Goal: Task Accomplishment & Management: Manage account settings

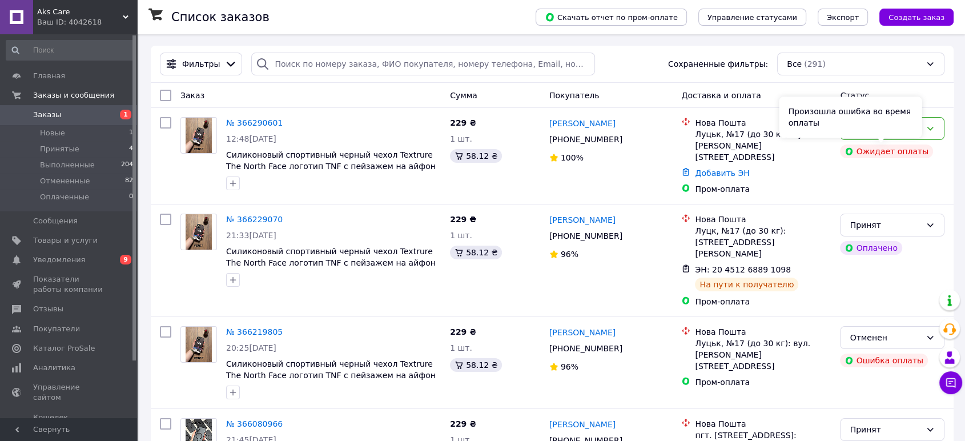
click at [906, 121] on div "Произошла ошибка во время оплаты" at bounding box center [850, 116] width 143 height 41
click at [946, 129] on div "Новый Ожидает оплаты" at bounding box center [892, 155] width 114 height 87
click at [927, 127] on icon at bounding box center [930, 128] width 9 height 9
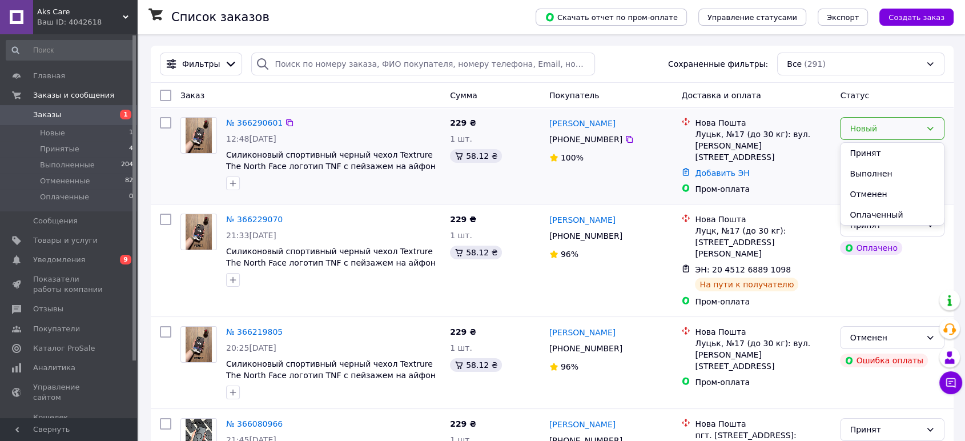
click at [883, 195] on li "Отменен" at bounding box center [892, 194] width 103 height 21
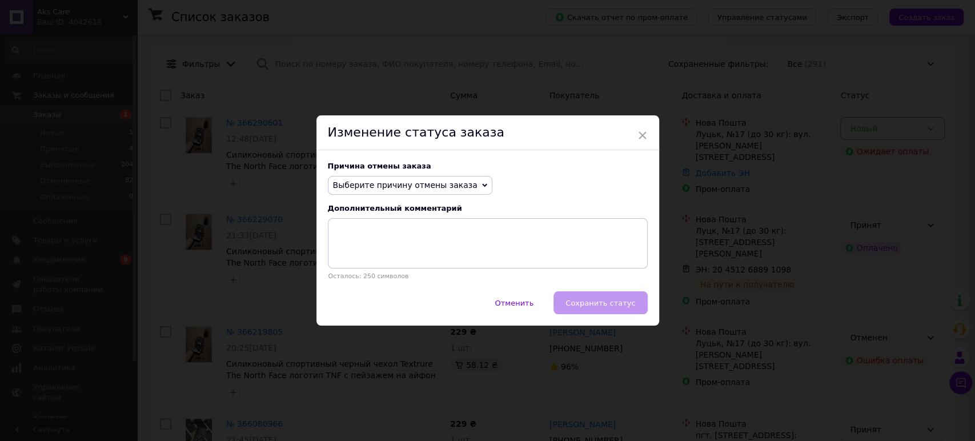
click at [446, 190] on span "Выберите причину отмены заказа" at bounding box center [405, 184] width 144 height 9
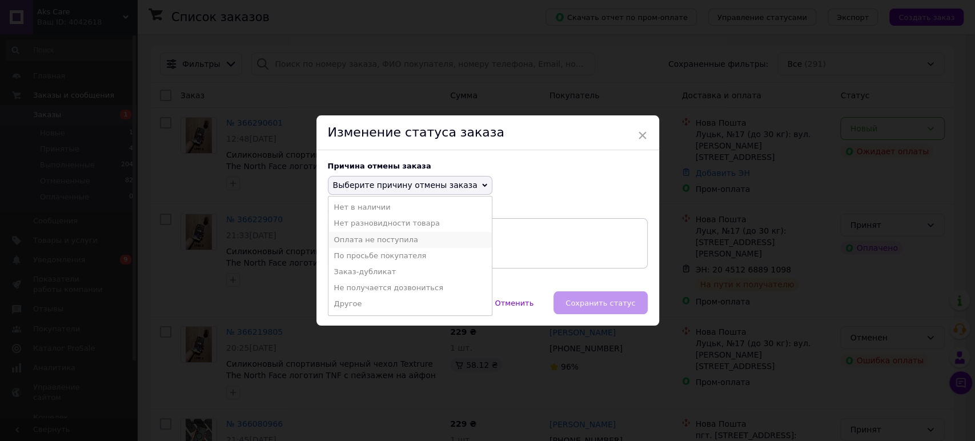
click at [412, 240] on li "Оплата не поступила" at bounding box center [409, 240] width 163 height 16
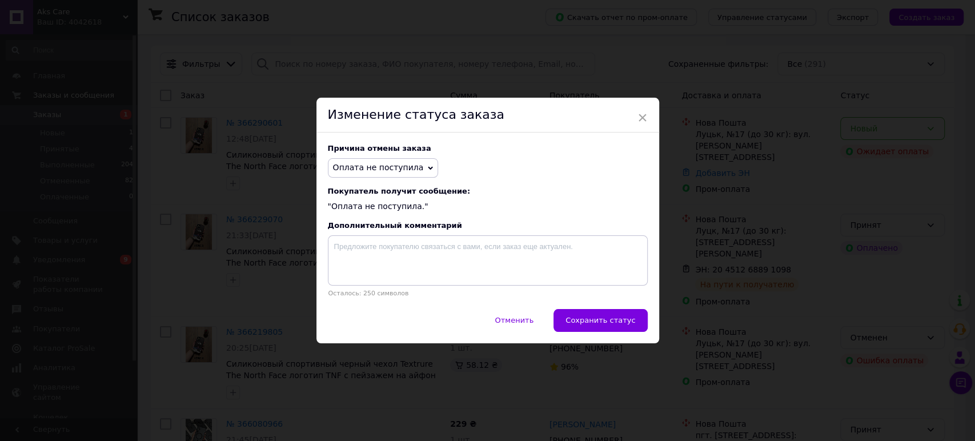
drag, startPoint x: 603, startPoint y: 322, endPoint x: 546, endPoint y: 304, distance: 59.2
click at [601, 320] on span "Сохранить статус" at bounding box center [600, 320] width 70 height 9
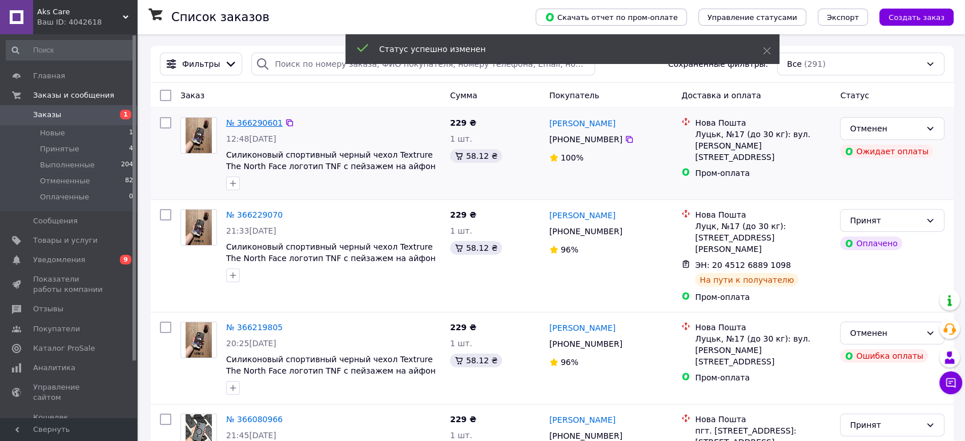
click at [250, 118] on link "№ 366290601" at bounding box center [254, 122] width 57 height 9
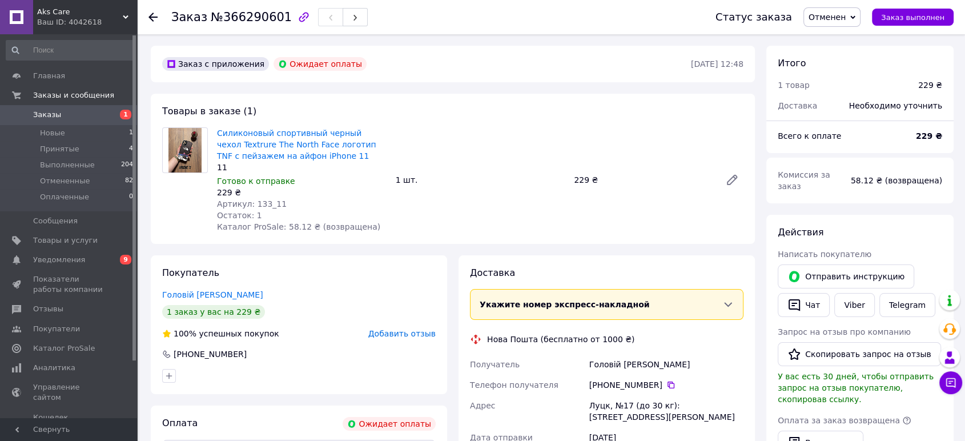
click at [115, 117] on span "1" at bounding box center [121, 115] width 31 height 10
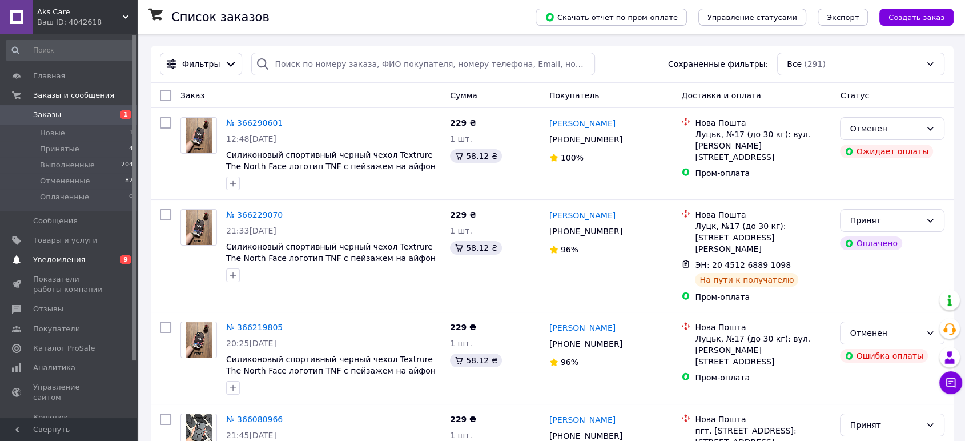
click at [111, 263] on span "0 9" at bounding box center [121, 260] width 31 height 10
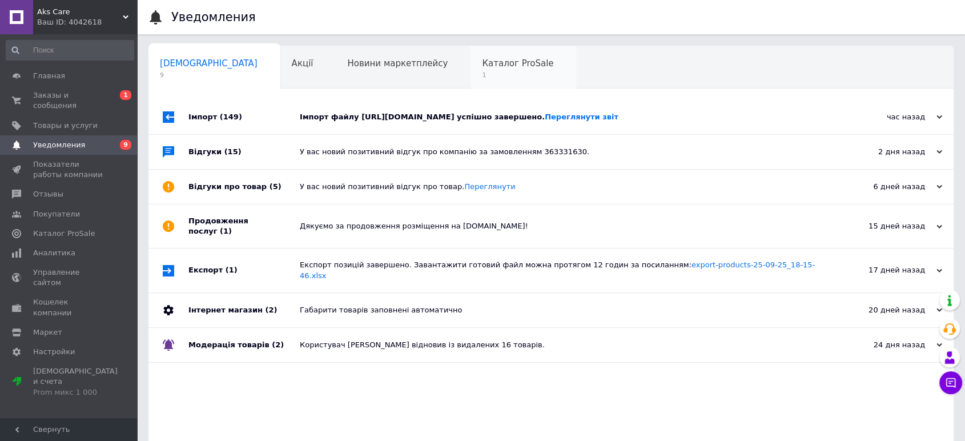
click at [481, 73] on div "Каталог ProSale 1" at bounding box center [524, 67] width 106 height 43
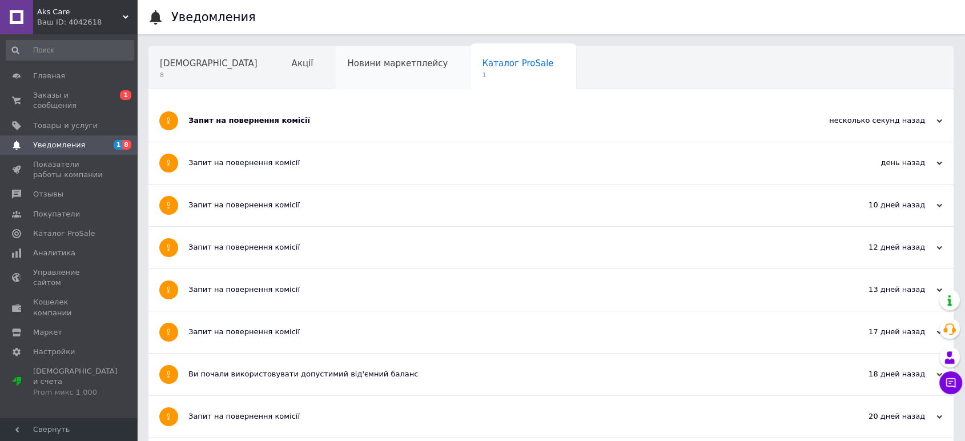
click at [351, 69] on span "Новини маркетплейсу" at bounding box center [397, 63] width 100 height 10
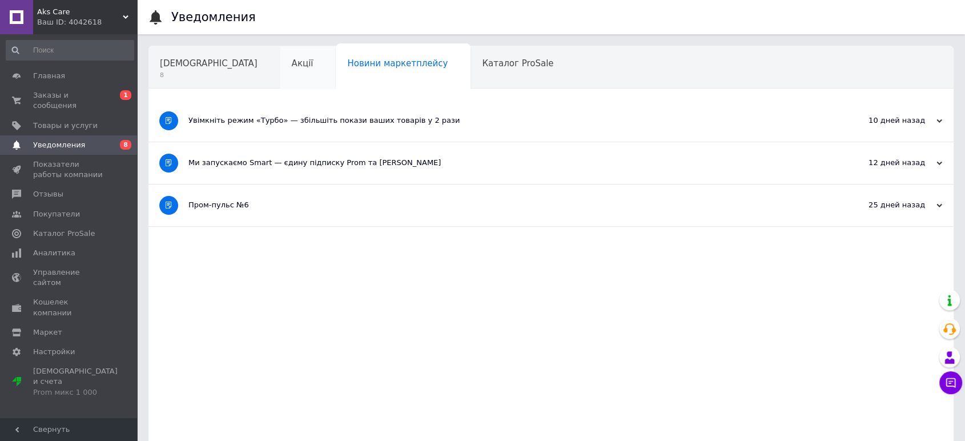
click at [292, 66] on span "Акції" at bounding box center [303, 63] width 22 height 10
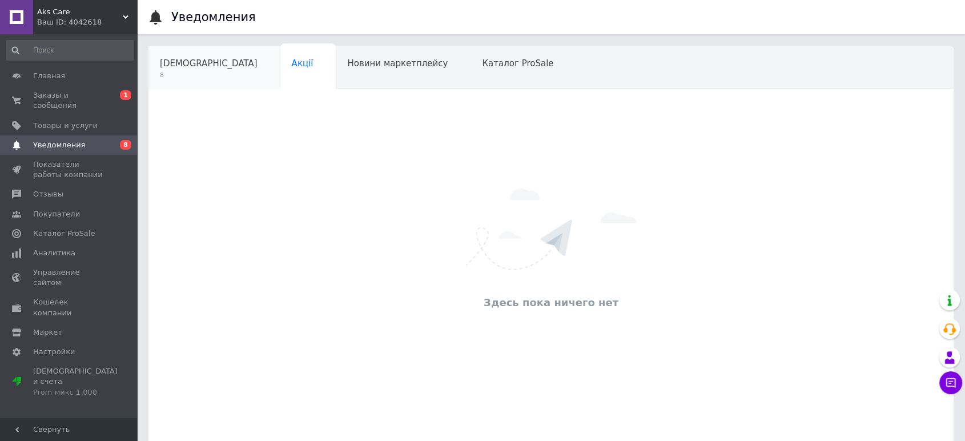
click at [210, 71] on div "Сповіщення 8" at bounding box center [214, 67] width 132 height 43
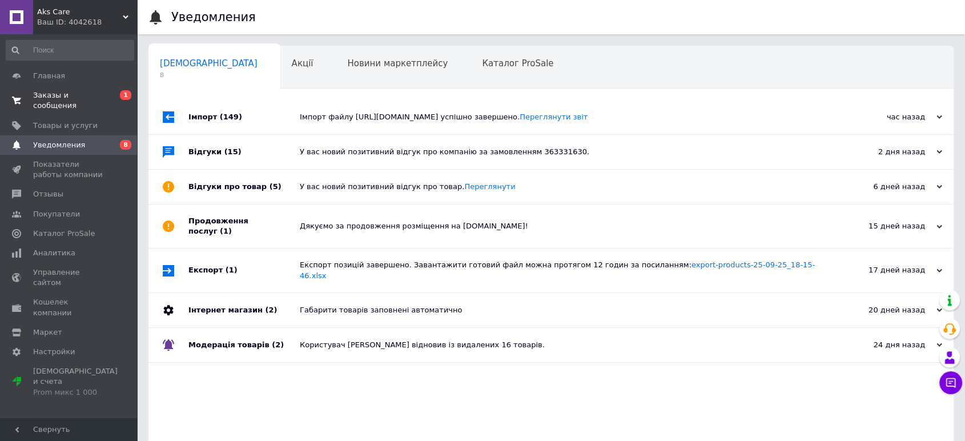
click at [113, 95] on span "0 1" at bounding box center [121, 100] width 31 height 21
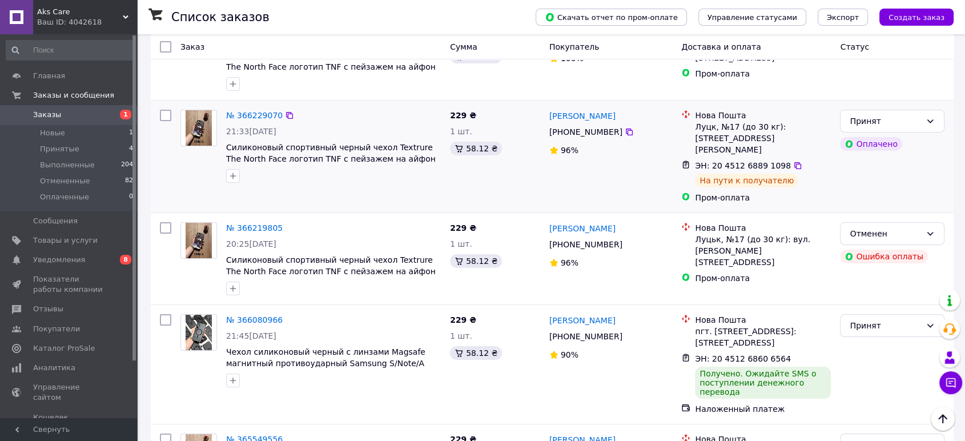
scroll to position [127, 0]
